Goal: Transaction & Acquisition: Purchase product/service

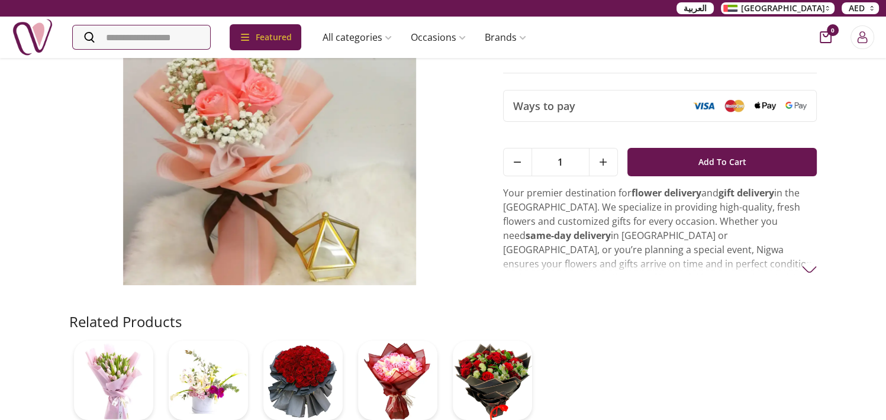
scroll to position [121, 0]
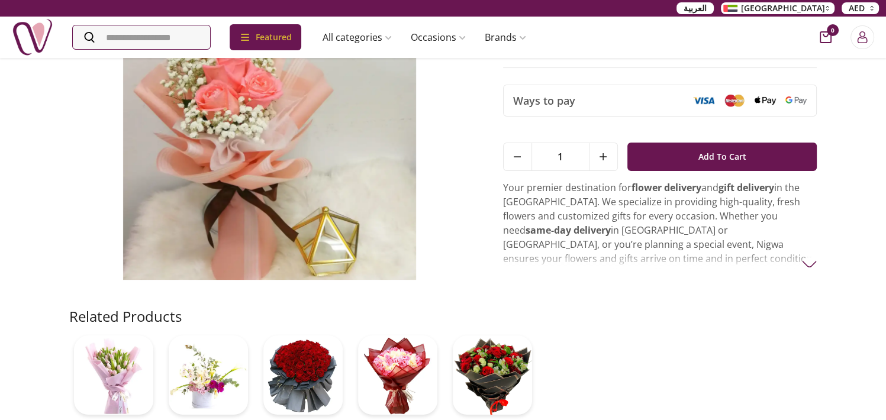
click at [810, 263] on img at bounding box center [809, 264] width 15 height 15
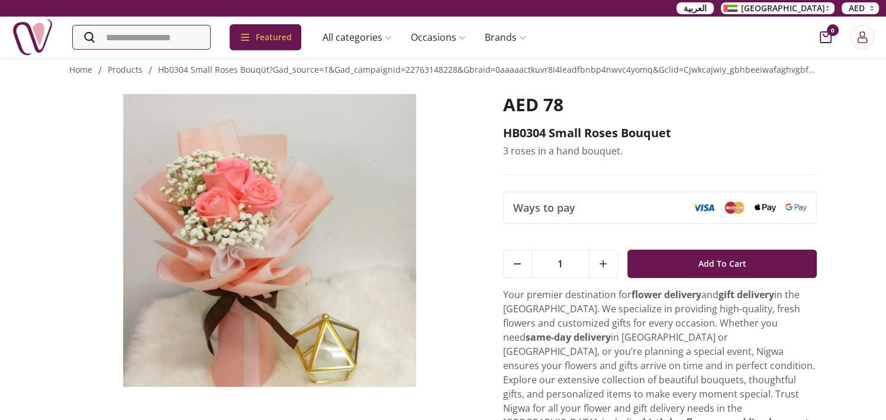
scroll to position [0, 0]
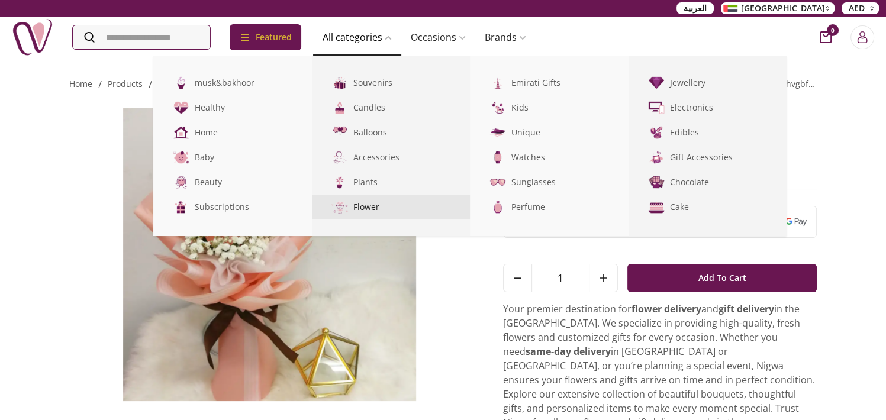
click at [406, 210] on link "Flower" at bounding box center [391, 207] width 159 height 25
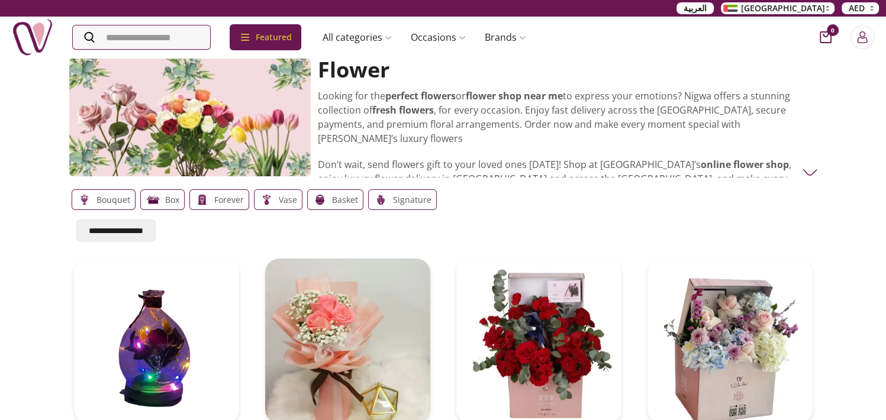
scroll to position [368, 0]
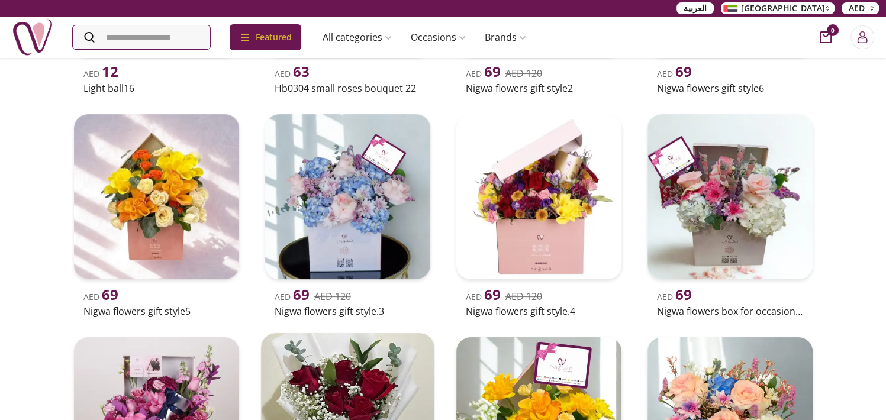
click at [435, 333] on img at bounding box center [347, 419] width 173 height 173
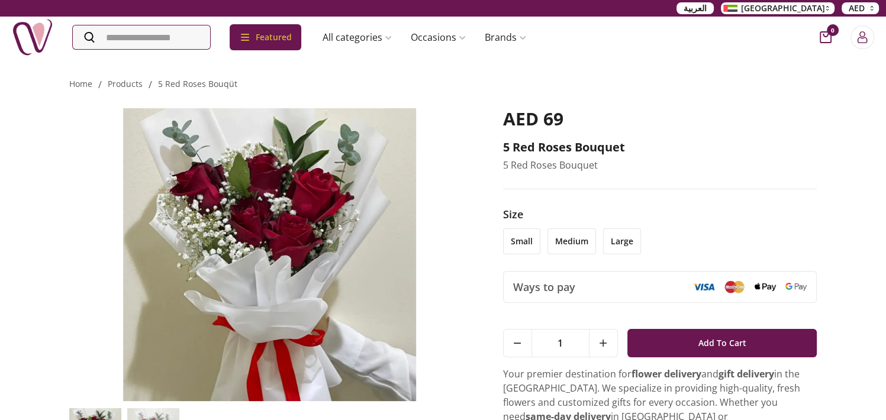
click at [562, 247] on li "medium" at bounding box center [572, 242] width 49 height 26
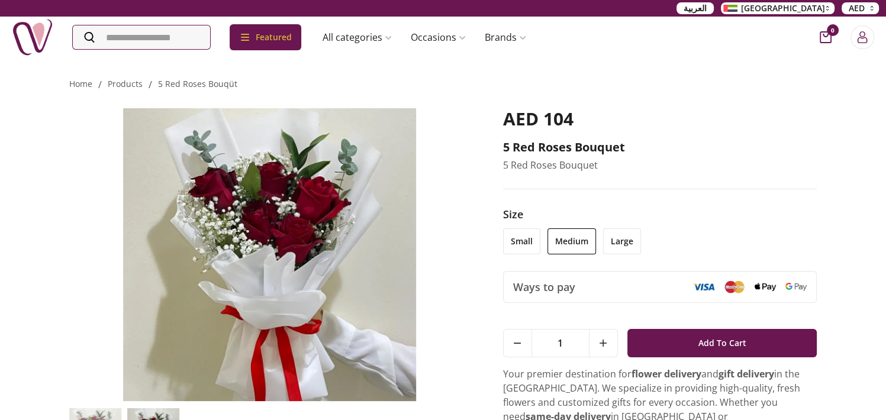
click at [628, 242] on li "large" at bounding box center [622, 242] width 38 height 26
click at [517, 247] on li "small" at bounding box center [521, 242] width 37 height 26
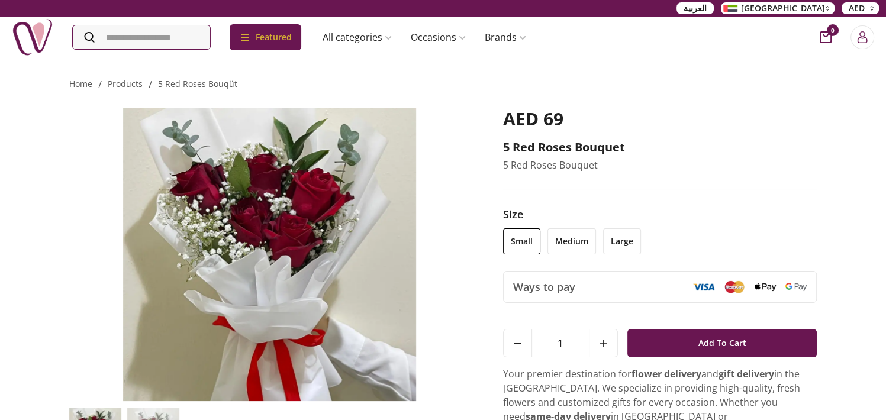
click at [564, 245] on li "medium" at bounding box center [572, 242] width 49 height 26
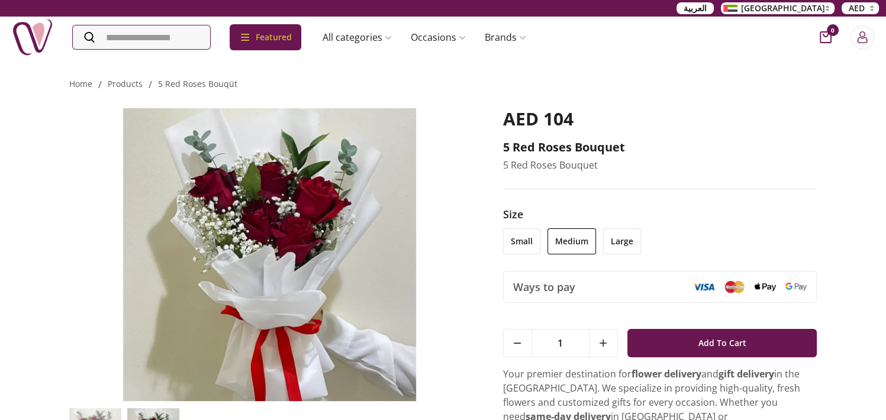
click at [622, 240] on li "large" at bounding box center [622, 242] width 38 height 26
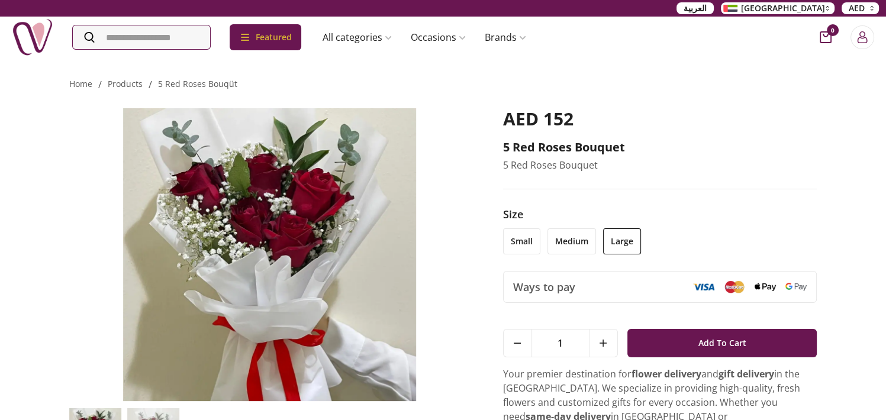
click at [562, 242] on li "medium" at bounding box center [572, 242] width 49 height 26
